Goal: Find contact information: Find contact information

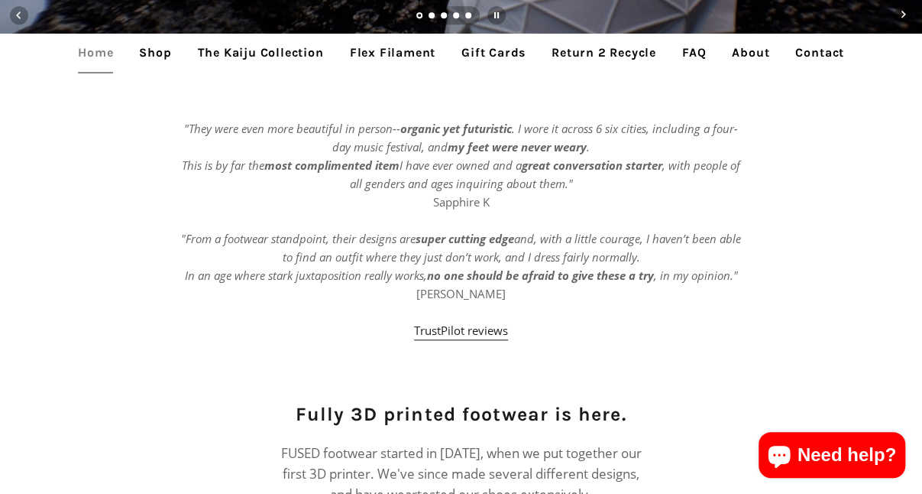
scroll to position [458, 0]
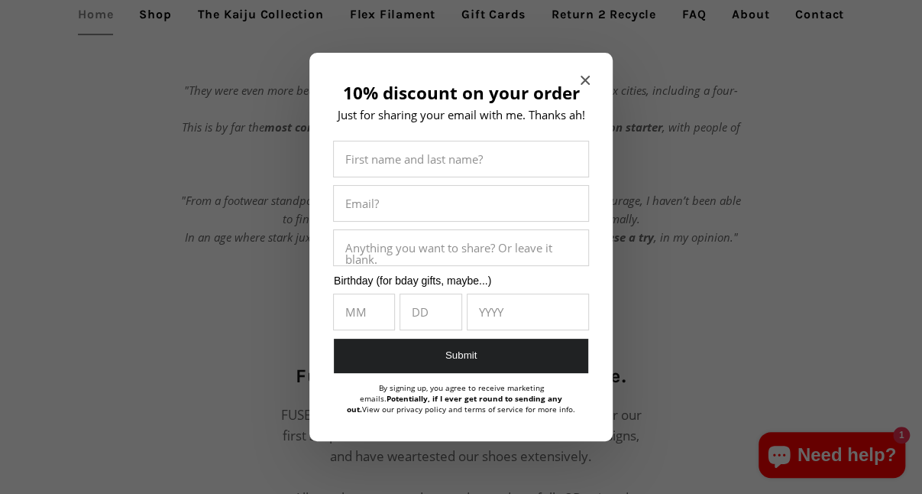
click at [586, 82] on icon "Close modal" at bounding box center [585, 80] width 9 height 9
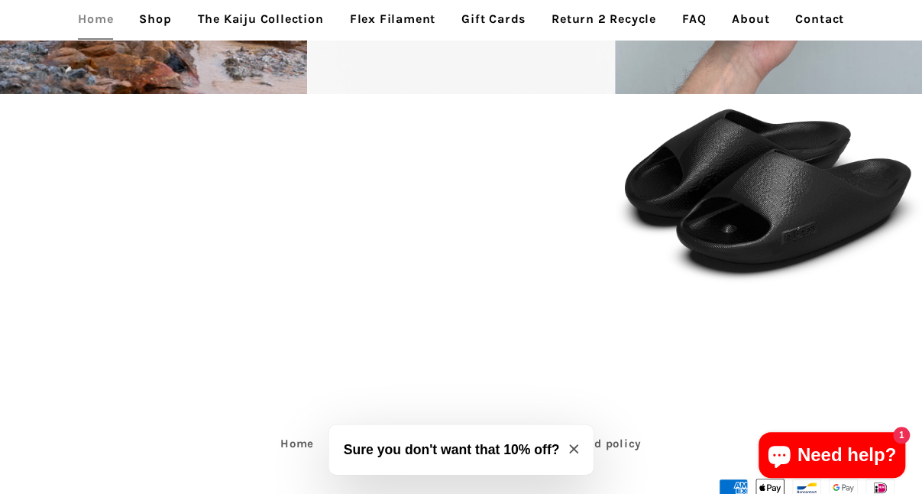
scroll to position [3018, 0]
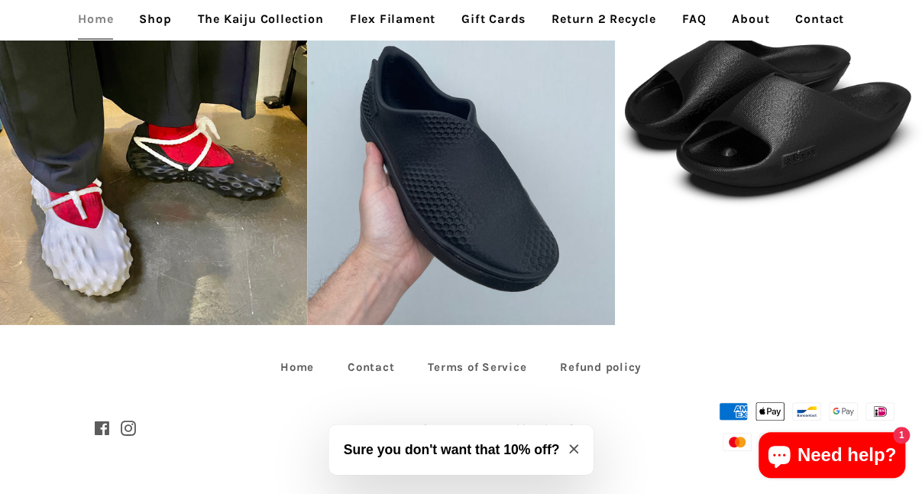
click at [575, 452] on icon "Close modal" at bounding box center [573, 448] width 9 height 9
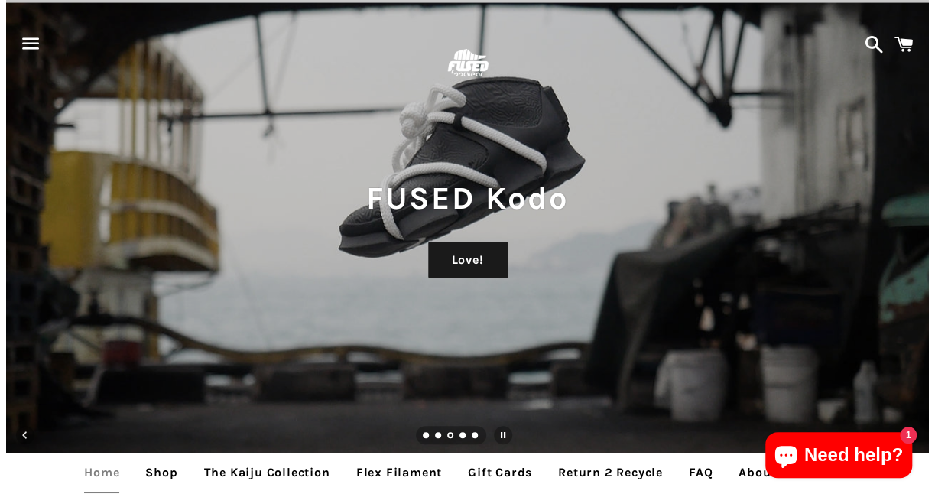
scroll to position [0, 0]
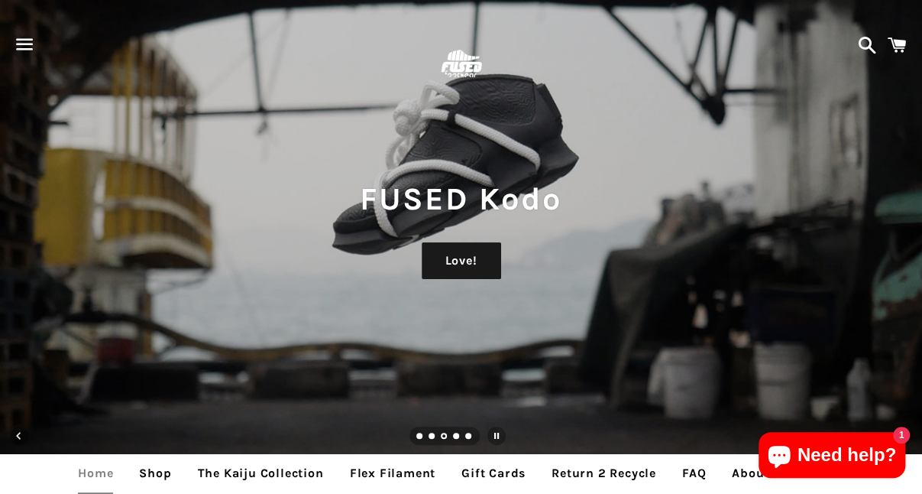
click at [30, 50] on span "button" at bounding box center [25, 44] width 34 height 46
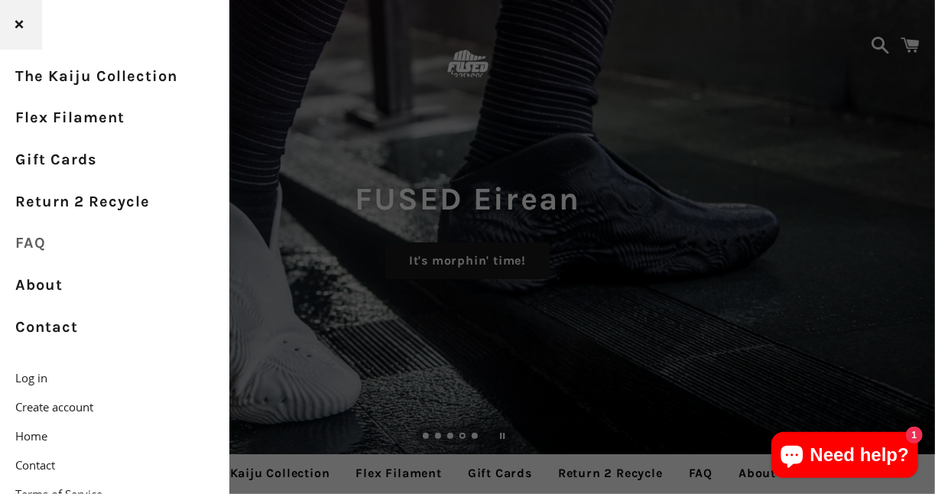
scroll to position [168, 0]
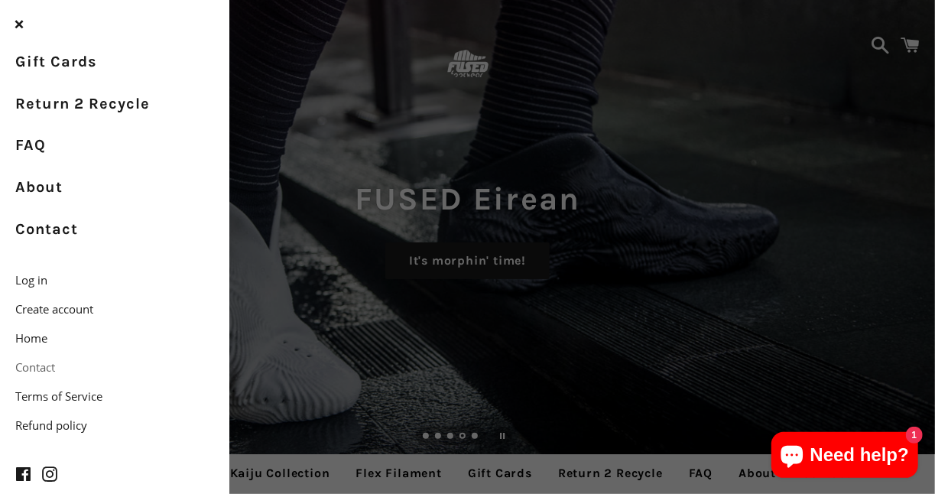
click at [64, 370] on link "Contact" at bounding box center [114, 366] width 229 height 29
